Goal: Navigation & Orientation: Go to known website

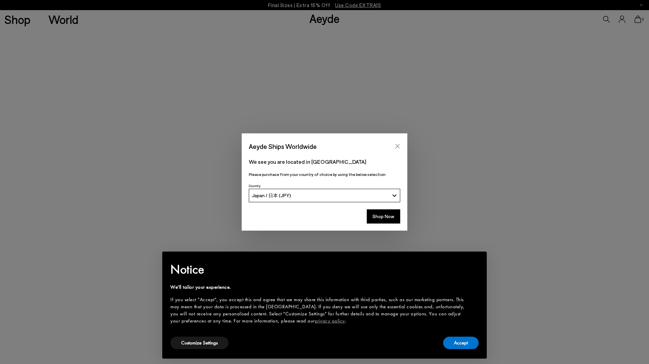
click at [398, 142] on button "Close" at bounding box center [397, 146] width 10 height 10
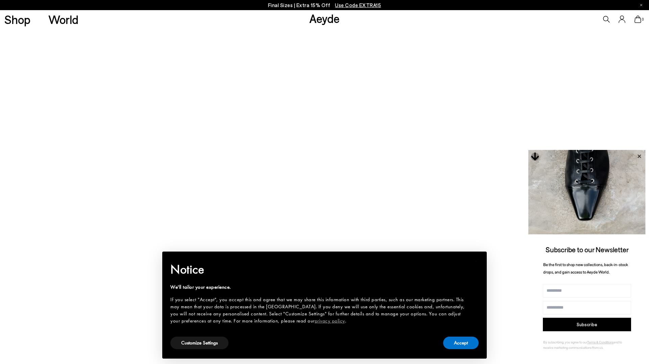
click at [636, 156] on icon at bounding box center [638, 156] width 9 height 9
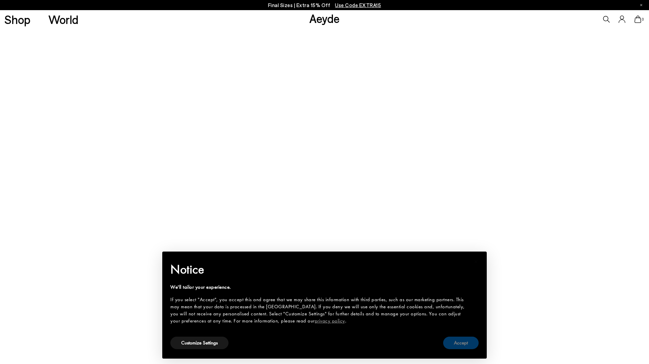
click at [454, 346] on button "Accept" at bounding box center [460, 343] width 35 height 12
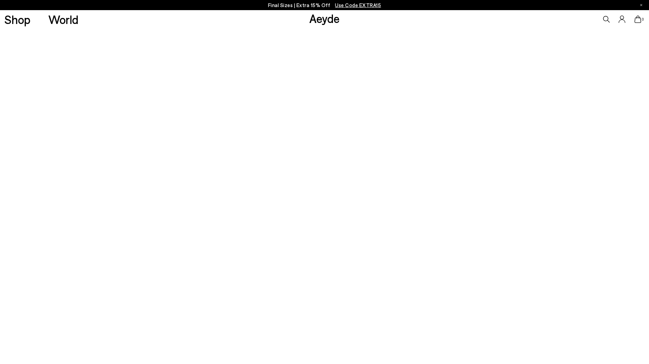
click at [329, 20] on link "Aeyde" at bounding box center [324, 18] width 30 height 14
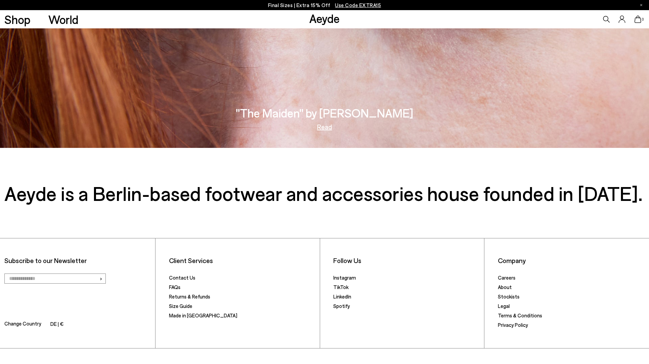
scroll to position [1521, 0]
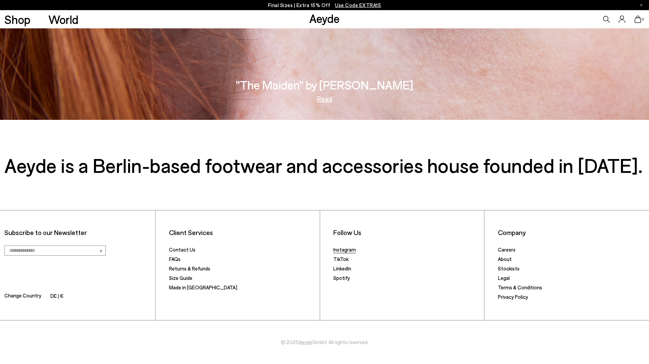
click at [349, 251] on link "Instagram" at bounding box center [344, 250] width 23 height 6
